Goal: Information Seeking & Learning: Compare options

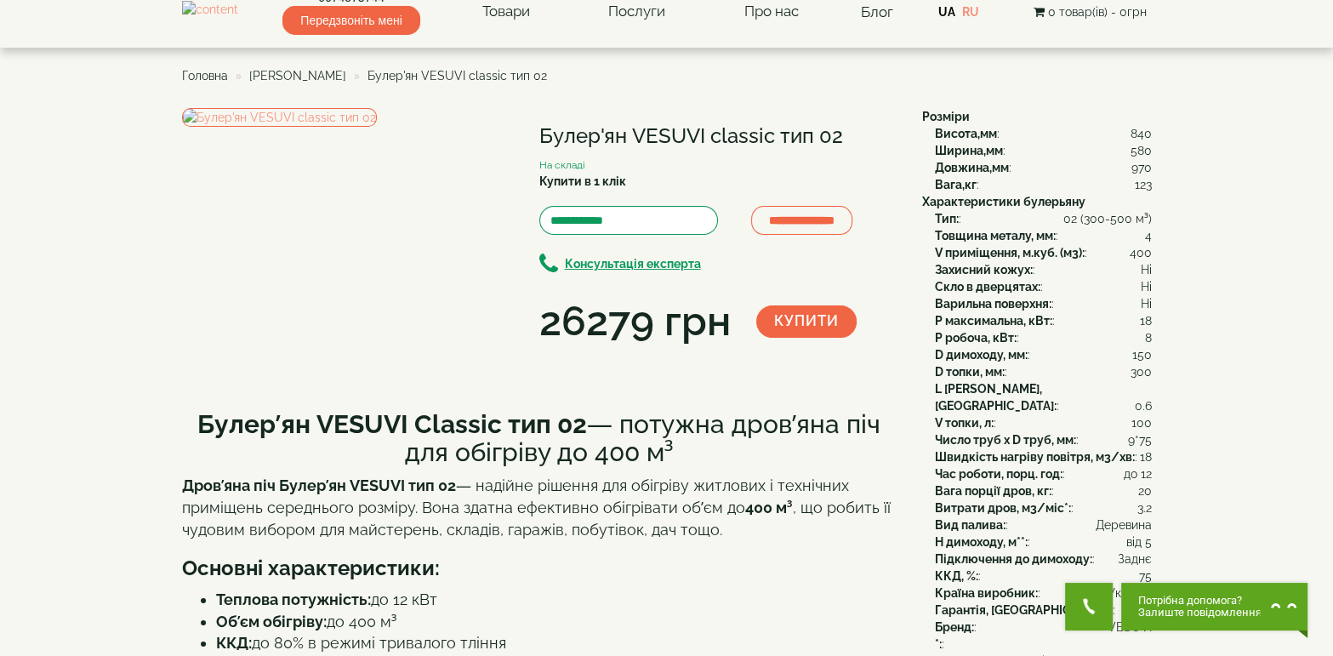
scroll to position [20, 0]
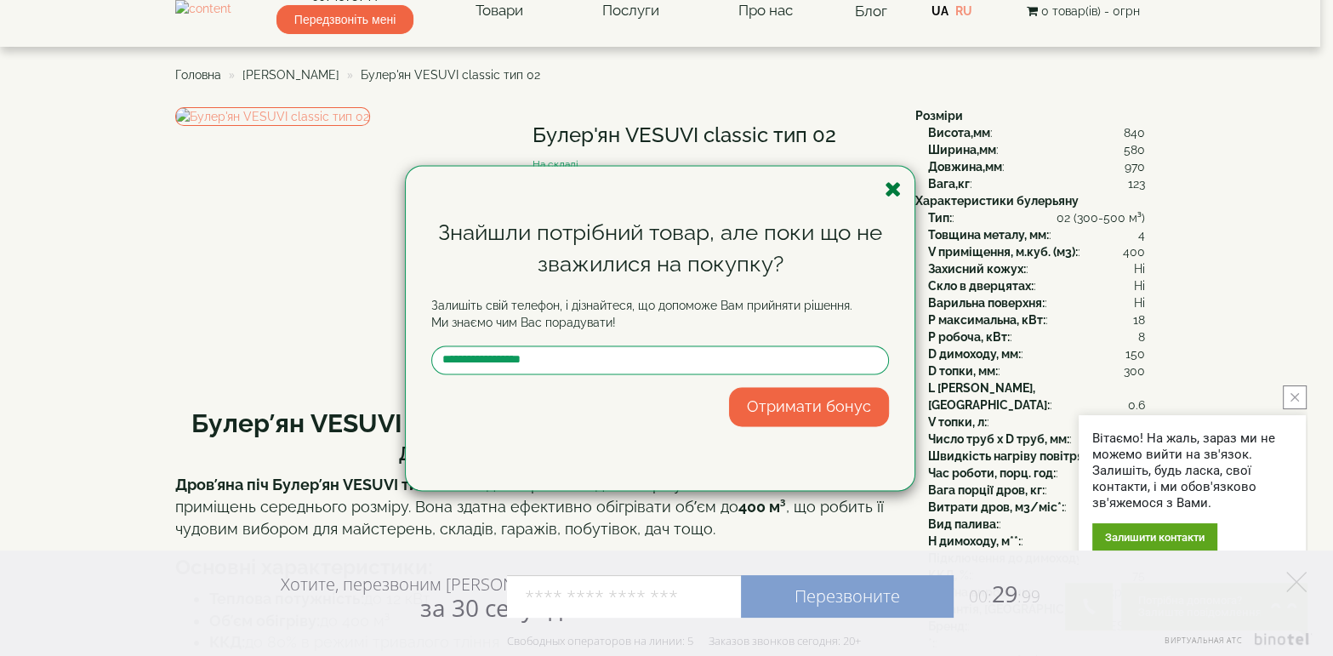
click at [899, 191] on icon "button" at bounding box center [893, 189] width 17 height 21
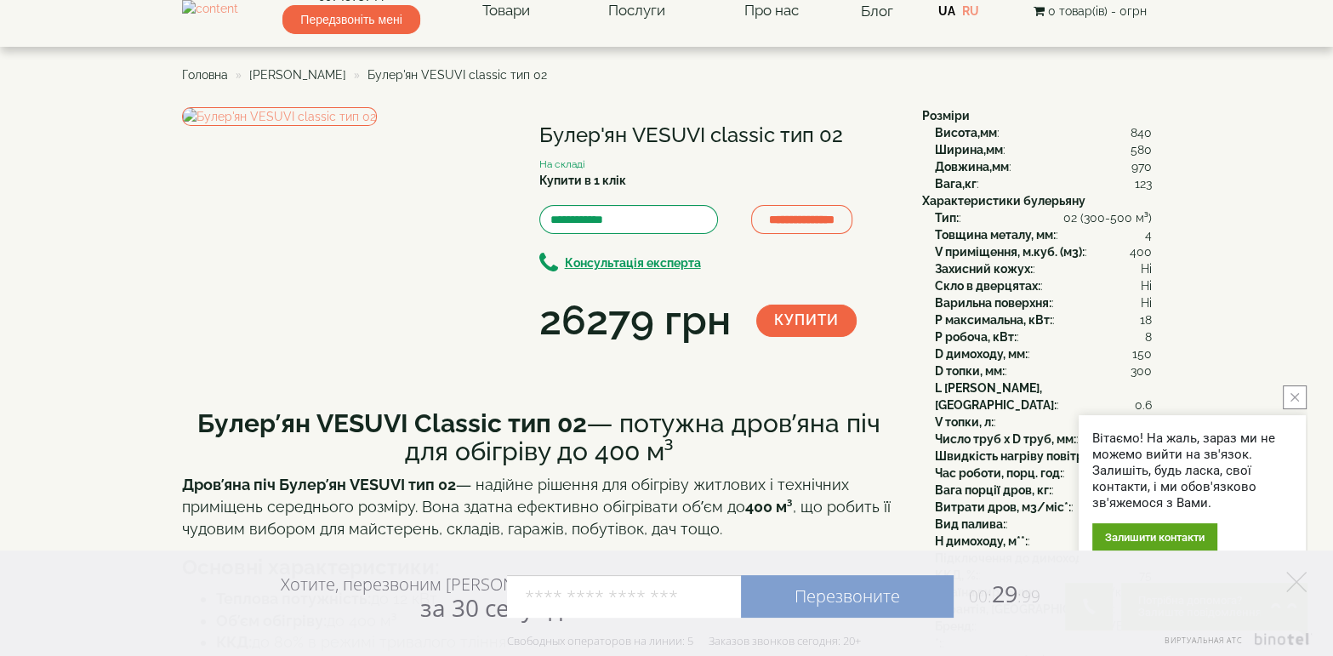
drag, startPoint x: 545, startPoint y: 134, endPoint x: 849, endPoint y: 134, distance: 304.6
click at [849, 134] on h1 "Булер'ян VESUVI classic тип 02" at bounding box center [717, 135] width 357 height 22
copy h1 "Булер'ян VESUVI classic тип 02"
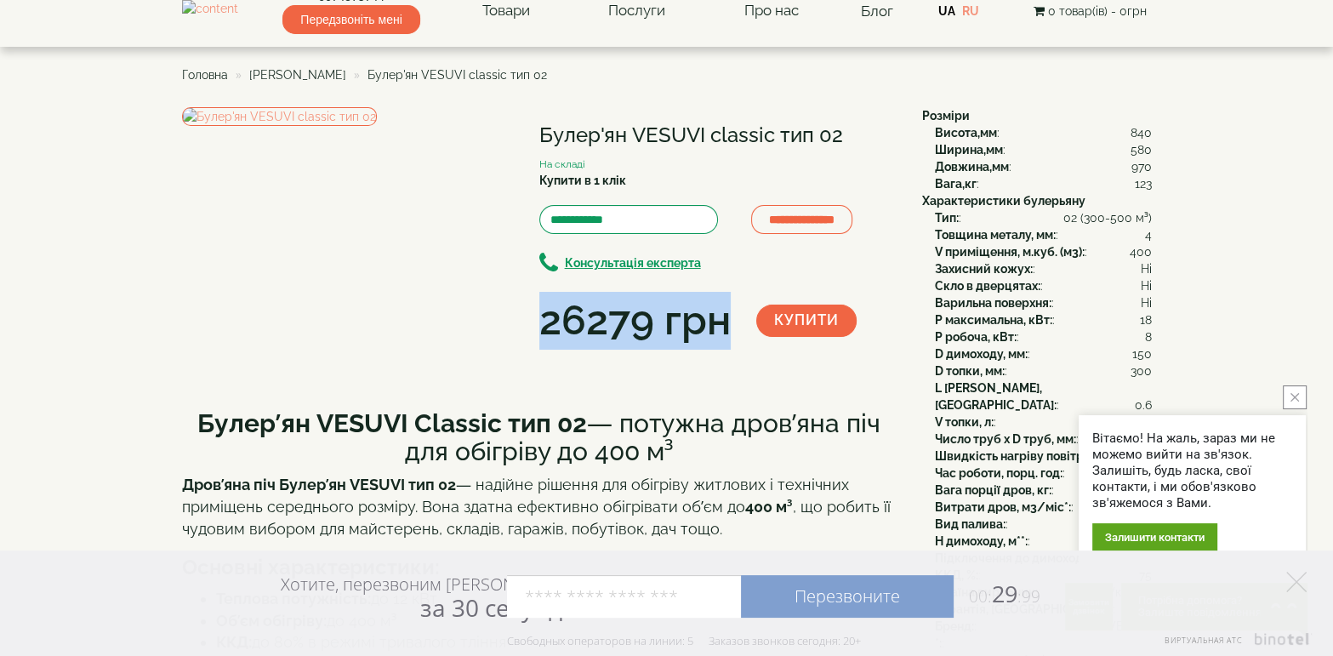
drag, startPoint x: 543, startPoint y: 330, endPoint x: 724, endPoint y: 333, distance: 181.3
click at [724, 333] on div "26279 грн" at bounding box center [634, 321] width 191 height 58
copy div "26279 грн"
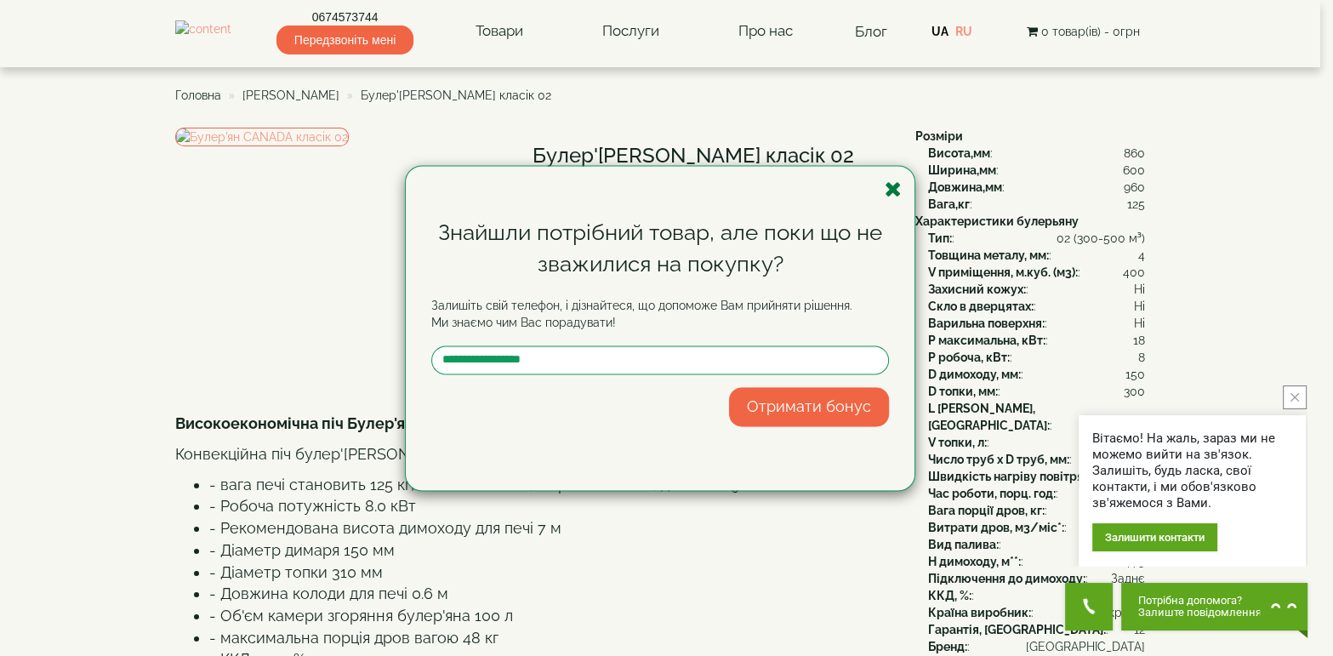
click at [888, 184] on icon "button" at bounding box center [893, 189] width 17 height 21
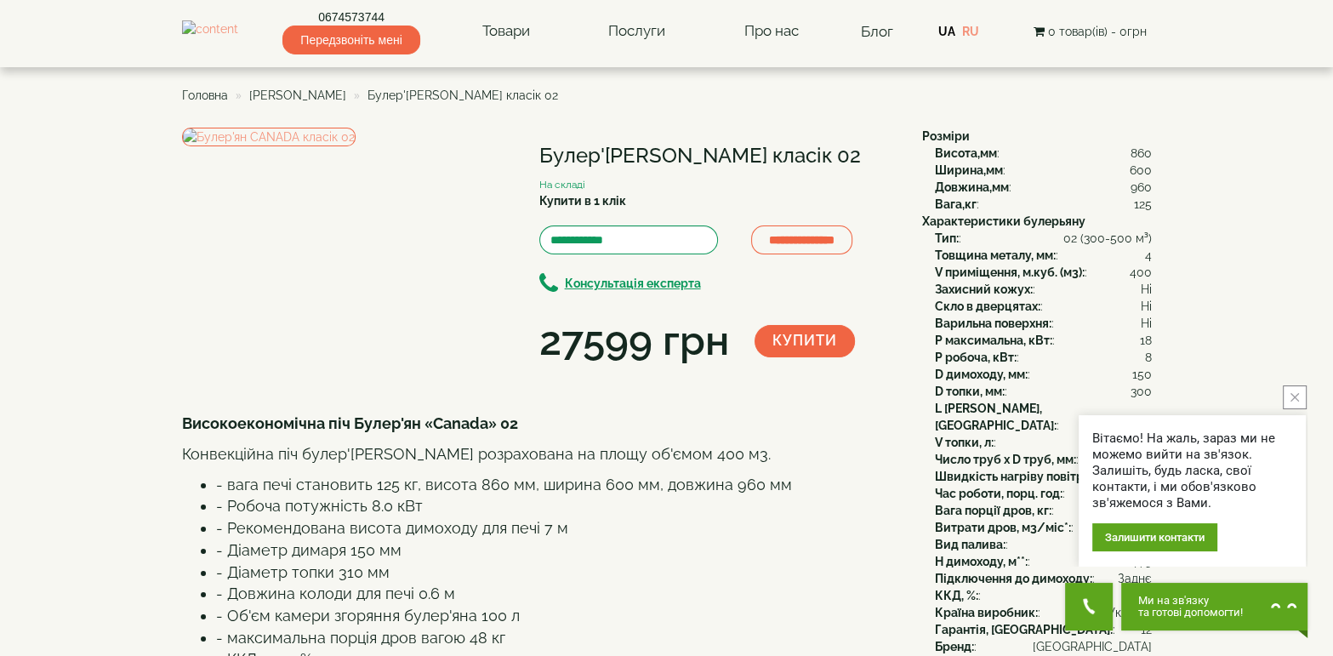
drag, startPoint x: 537, startPoint y: 154, endPoint x: 815, endPoint y: 158, distance: 278.3
click at [815, 158] on div "**********" at bounding box center [546, 249] width 728 height 243
copy div "Булер'[PERSON_NAME] класік 02"
click at [668, 197] on div "Купити в 1 клік" at bounding box center [717, 202] width 357 height 21
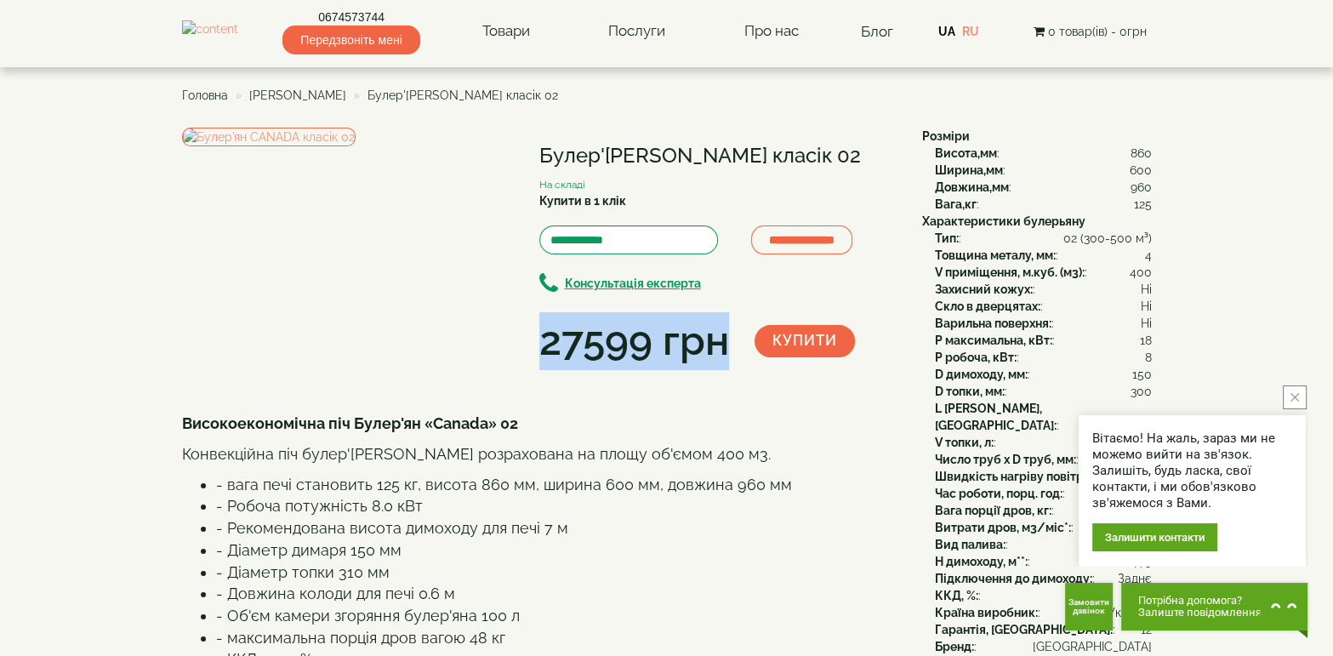
drag, startPoint x: 539, startPoint y: 345, endPoint x: 724, endPoint y: 346, distance: 184.7
click at [724, 346] on div "27599 грн" at bounding box center [634, 341] width 190 height 58
copy div "27599 грн"
